Goal: Transaction & Acquisition: Purchase product/service

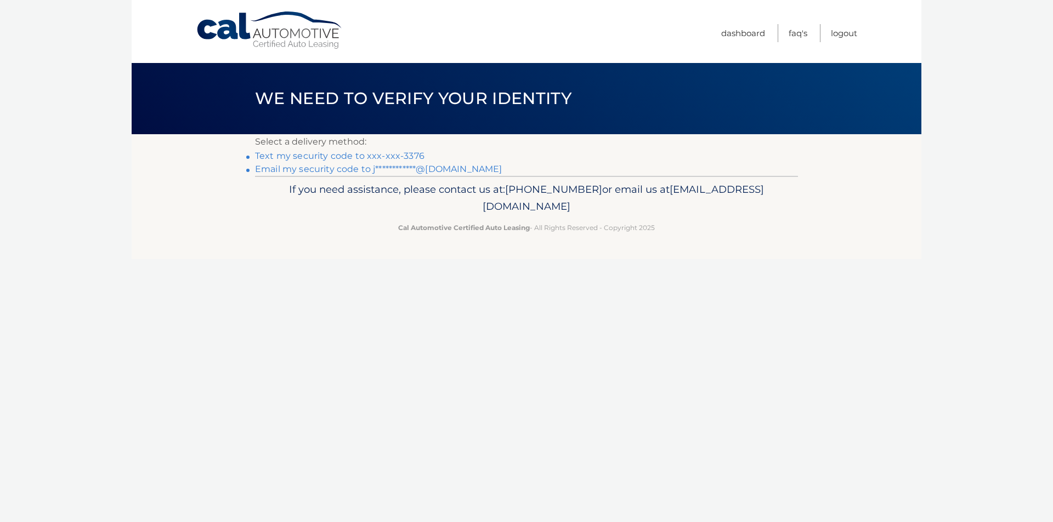
click at [329, 168] on link "**********" at bounding box center [378, 169] width 247 height 10
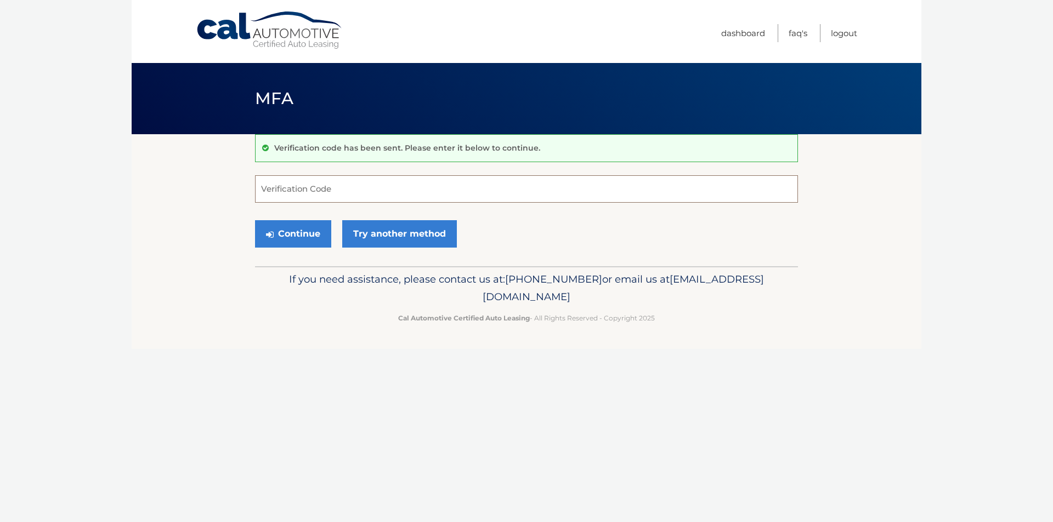
click at [372, 190] on input "Verification Code" at bounding box center [526, 188] width 543 height 27
paste input "299544"
click at [305, 235] on button "Continue" at bounding box center [293, 233] width 76 height 27
click at [294, 235] on button "Continue" at bounding box center [293, 233] width 76 height 27
type input "299544"
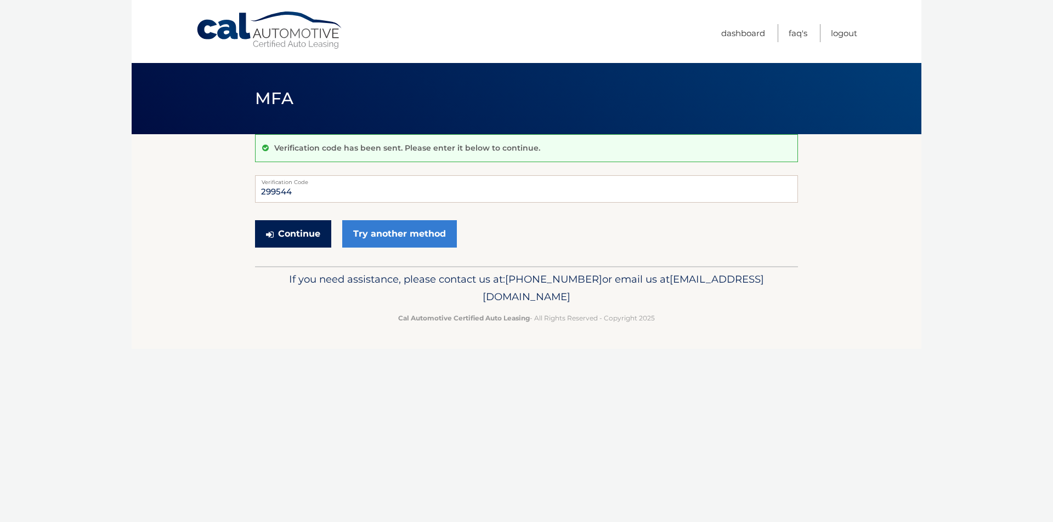
click at [289, 234] on button "Continue" at bounding box center [293, 233] width 76 height 27
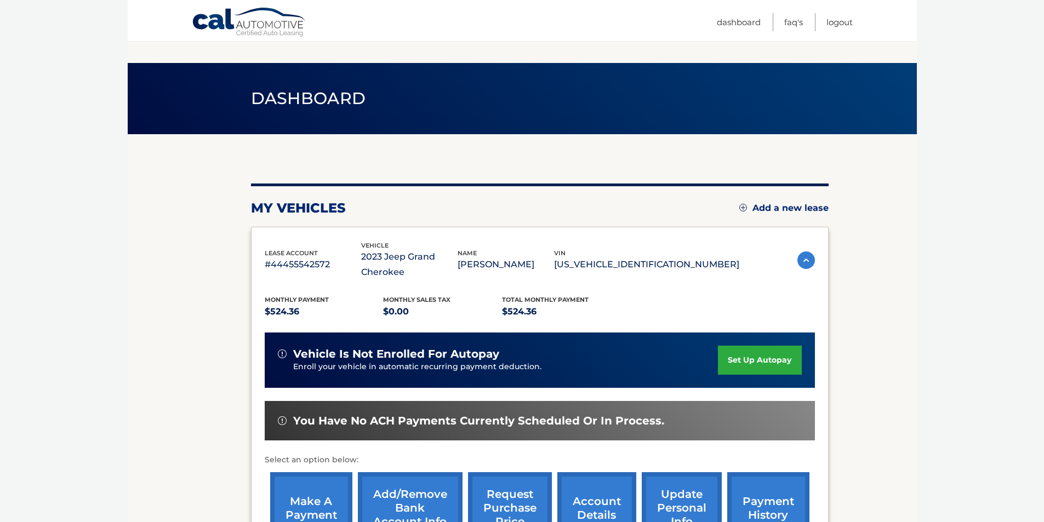
scroll to position [92, 0]
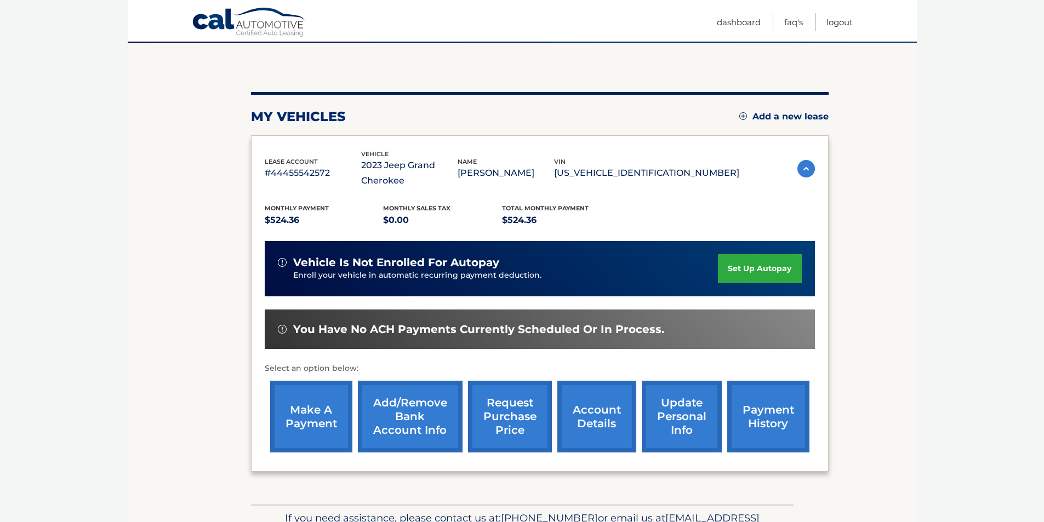
click at [322, 414] on link "make a payment" at bounding box center [311, 417] width 82 height 72
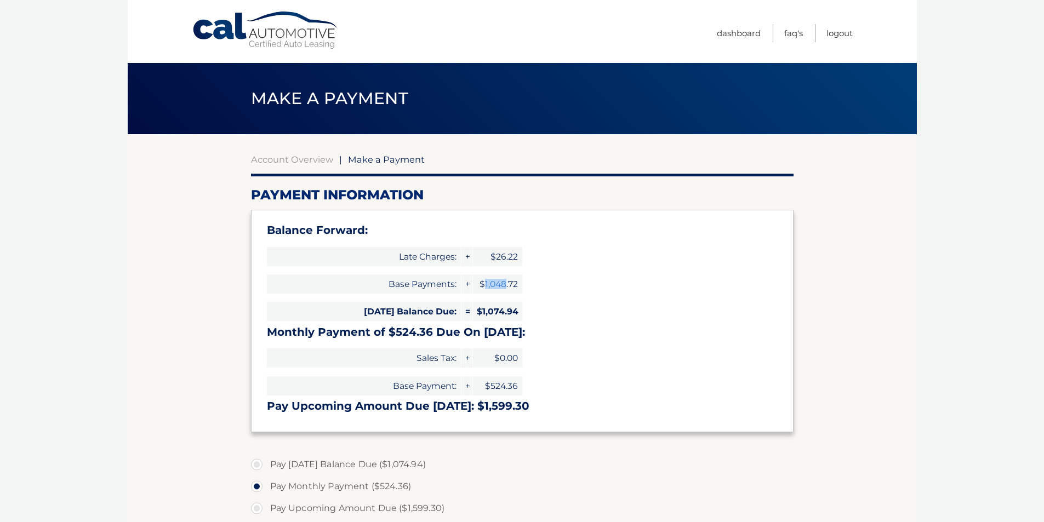
click at [505, 284] on span "$1,048.72" at bounding box center [497, 284] width 49 height 19
click at [548, 286] on div "Balance Forward: Late Charges: + $26.22 Base Payments: + $1,048.72 [DATE] Balan…" at bounding box center [522, 321] width 543 height 223
click at [559, 371] on div "Balance Forward: Late Charges: + $26.22 Base Payments: + $1,048.72 Today's Bala…" at bounding box center [522, 321] width 543 height 223
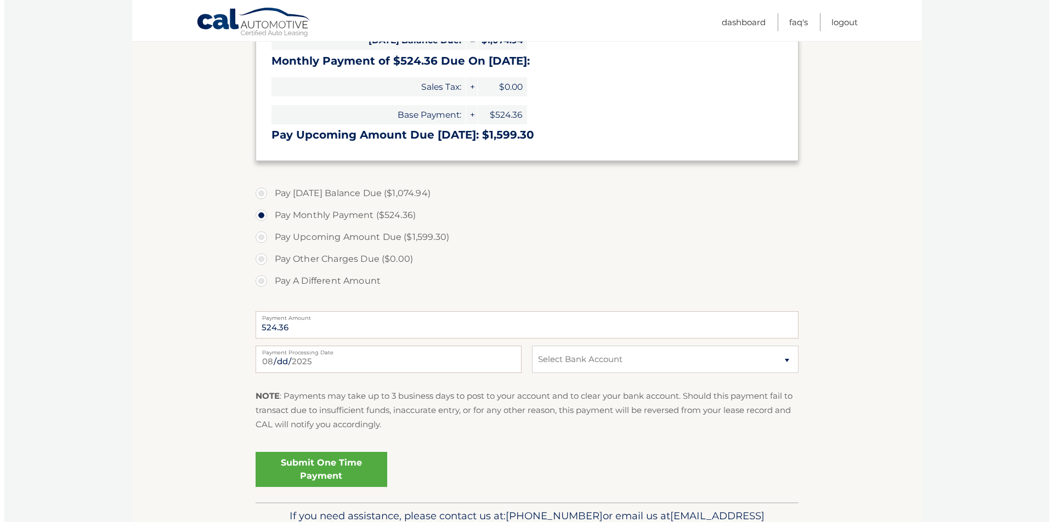
scroll to position [274, 0]
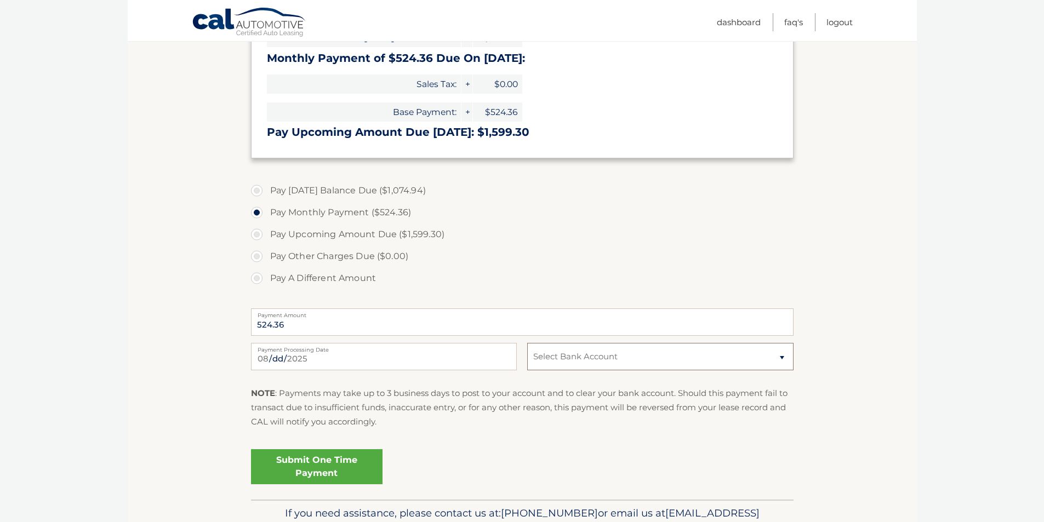
click at [562, 362] on select "Select Bank Account Corrections Catpurrccinos MANUFACTURERS &amp; TRADERS TRUST…" at bounding box center [660, 356] width 266 height 27
select select "N2QzNzI0NjYtNTVjMC00Y2MxLTg2ZjUtZTA1Y2I1OWZjNjBl"
click at [527, 343] on select "Select Bank Account Corrections Catpurrccinos MANUFACTURERS &amp; TRADERS TRUST…" at bounding box center [660, 356] width 266 height 27
click at [292, 365] on input "2025-08-27" at bounding box center [384, 356] width 266 height 27
type input "2025-08-29"
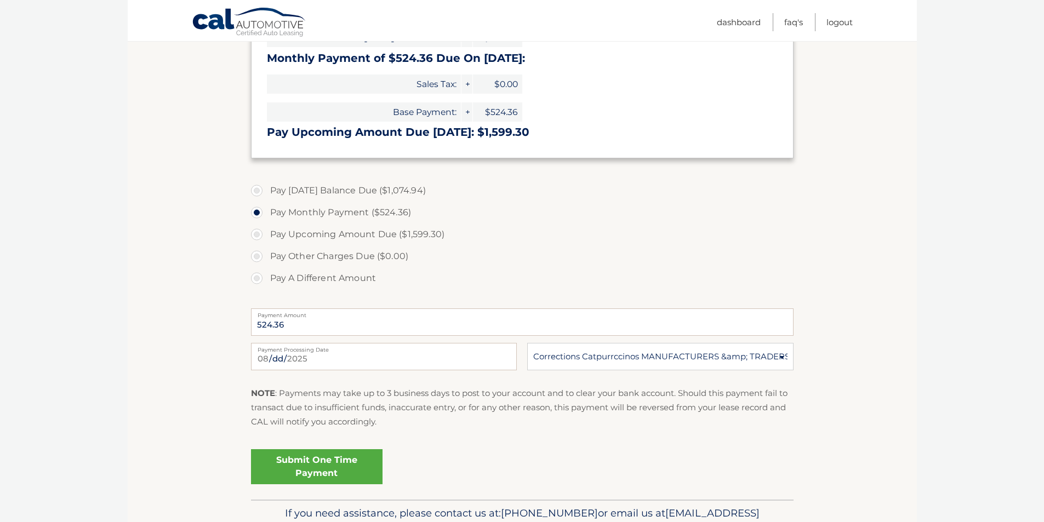
click at [318, 468] on link "Submit One Time Payment" at bounding box center [317, 467] width 132 height 35
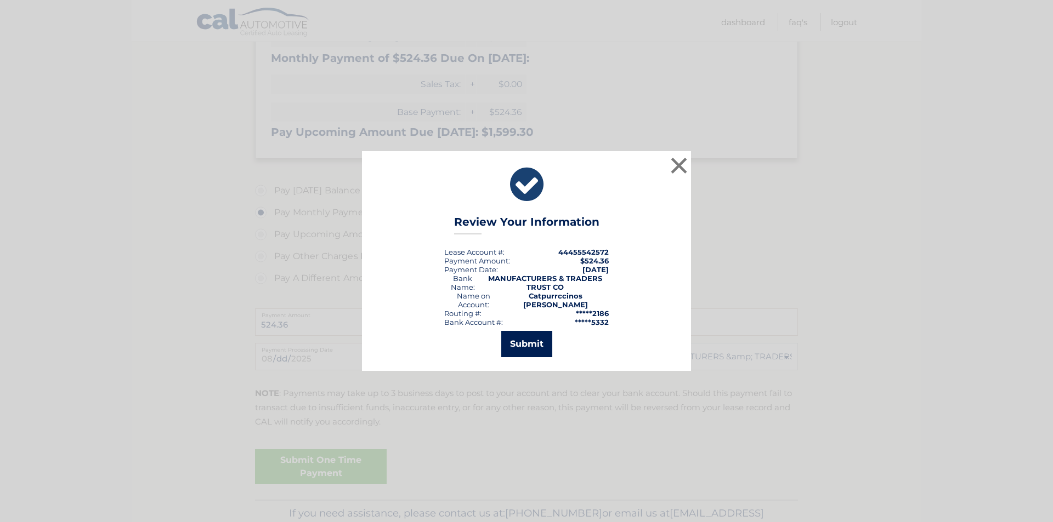
click at [529, 343] on button "Submit" at bounding box center [526, 344] width 51 height 26
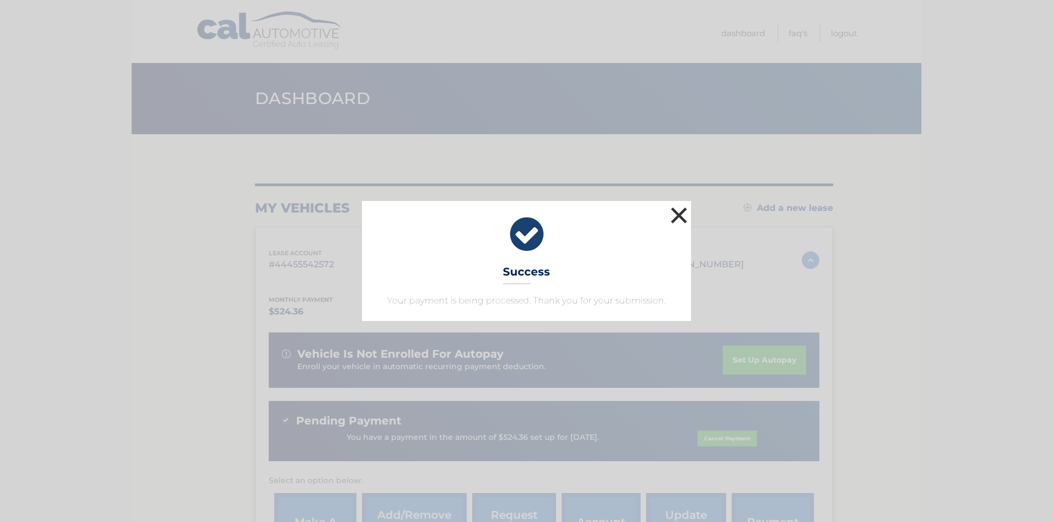
click at [680, 211] on button "×" at bounding box center [679, 215] width 22 height 22
